Goal: Transaction & Acquisition: Book appointment/travel/reservation

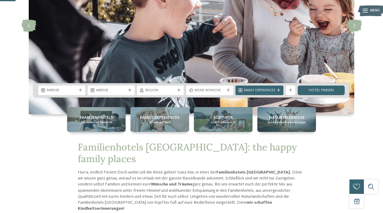
scroll to position [88, 0]
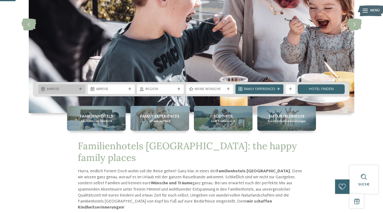
click at [78, 88] on div at bounding box center [80, 89] width 5 height 3
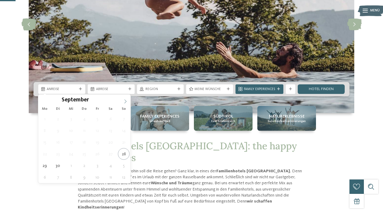
click at [125, 101] on icon at bounding box center [125, 101] width 4 height 4
type input "****"
click at [125, 101] on icon at bounding box center [125, 101] width 4 height 4
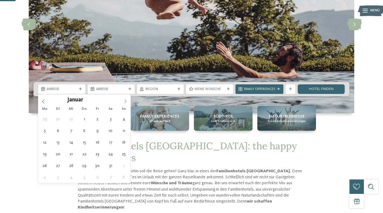
click at [125, 101] on icon at bounding box center [125, 101] width 4 height 4
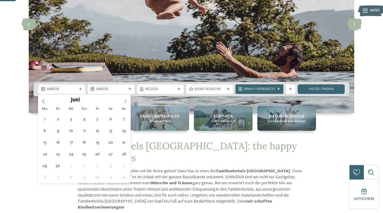
click at [125, 101] on icon at bounding box center [125, 101] width 4 height 4
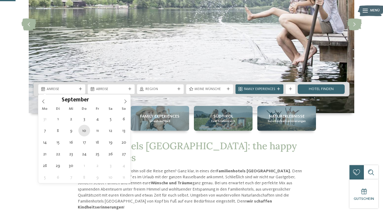
type div "10.09.2026"
type input "****"
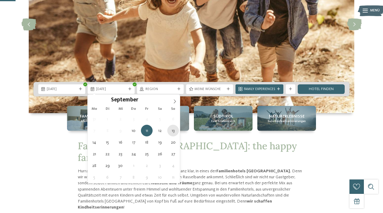
type div "13.09.2026"
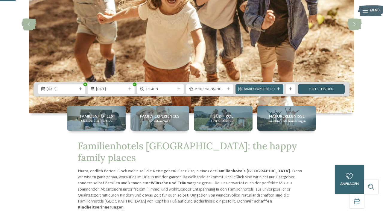
click at [310, 90] on link "Hotel finden" at bounding box center [321, 89] width 47 height 10
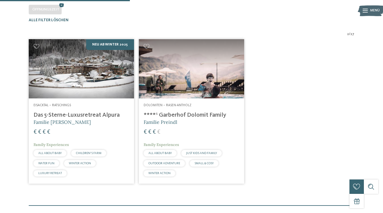
scroll to position [136, 0]
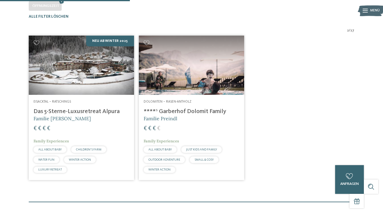
click at [70, 115] on h4 "Das 5-Sterne-Luxusretreat Alpura" at bounding box center [82, 111] width 96 height 7
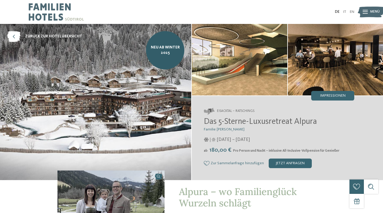
click at [245, 72] on img at bounding box center [239, 60] width 95 height 72
click at [153, 82] on img at bounding box center [95, 102] width 191 height 156
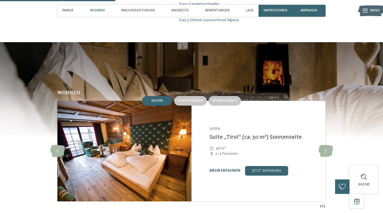
scroll to position [542, 0]
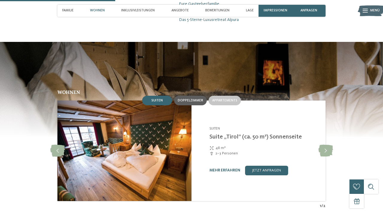
click at [188, 99] on span "Doppelzimmer" at bounding box center [190, 101] width 25 height 4
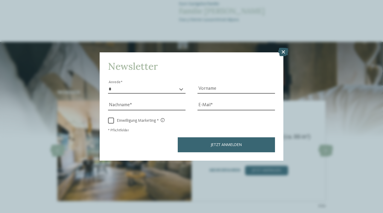
click at [287, 52] on icon at bounding box center [283, 52] width 10 height 8
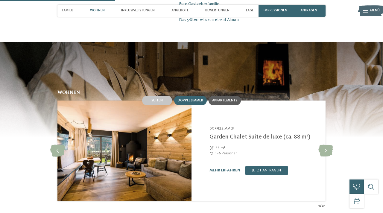
click at [232, 99] on span "Appartements" at bounding box center [224, 101] width 25 height 4
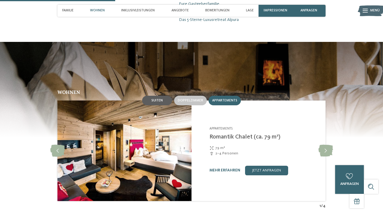
click at [165, 96] on div "Suiten" at bounding box center [157, 101] width 30 height 10
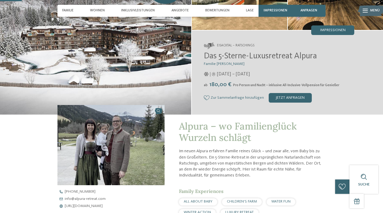
scroll to position [9, 0]
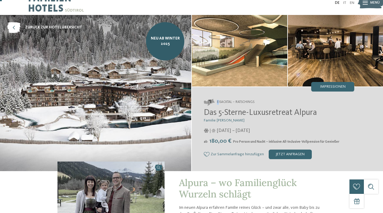
drag, startPoint x: 219, startPoint y: 101, endPoint x: 255, endPoint y: 99, distance: 36.6
click at [255, 99] on address "Eisacktal – Ratschings" at bounding box center [279, 102] width 151 height 7
copy span "E"
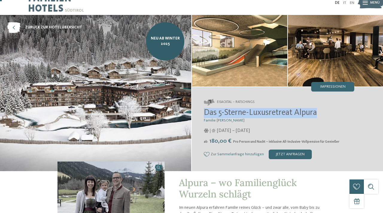
drag, startPoint x: 206, startPoint y: 114, endPoint x: 316, endPoint y: 114, distance: 110.2
click at [316, 114] on span "Das 5-Sterne-Luxusretreat Alpura" at bounding box center [260, 113] width 113 height 8
drag, startPoint x: 318, startPoint y: 114, endPoint x: 204, endPoint y: 110, distance: 114.4
click at [204, 110] on div "Eisacktal – Ratschings Das 5-Sterne-Luxusretreat Alpura Familie Eisendle [DATE]…" at bounding box center [287, 129] width 191 height 84
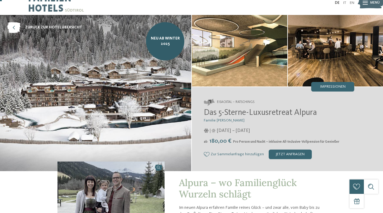
click at [223, 102] on span "Eisacktal – Ratschings" at bounding box center [235, 102] width 37 height 5
drag, startPoint x: 218, startPoint y: 102, endPoint x: 261, endPoint y: 102, distance: 43.1
click at [261, 102] on address "Eisacktal – Ratschings" at bounding box center [279, 102] width 151 height 7
copy span "Eisacktal – Ratschings"
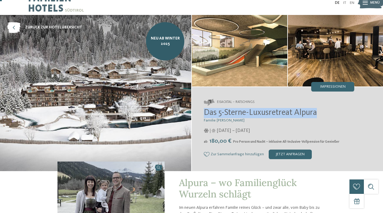
drag, startPoint x: 205, startPoint y: 112, endPoint x: 320, endPoint y: 114, distance: 114.7
click at [320, 114] on h2 "Das 5-Sterne-Luxusretreat Alpura" at bounding box center [279, 113] width 151 height 10
copy span "Das 5-Sterne-Luxusretreat Alpura"
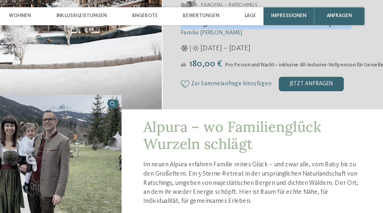
scroll to position [107, 0]
